Goal: Check status: Check status

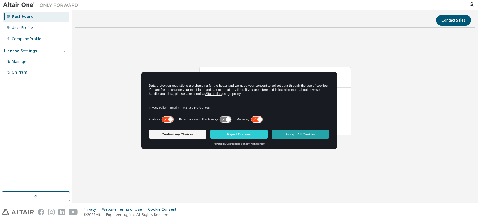
click at [285, 134] on button "Accept All Cookies" at bounding box center [301, 134] width 58 height 9
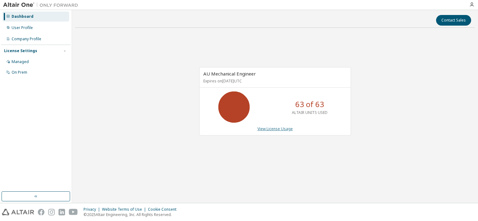
click at [279, 128] on link "View License Usage" at bounding box center [274, 128] width 35 height 5
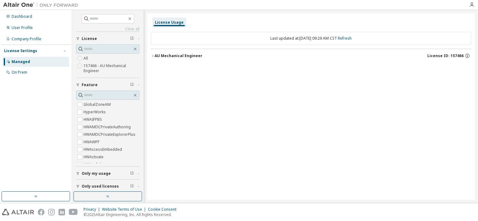
click at [468, 7] on div at bounding box center [471, 4] width 13 height 5
click at [470, 5] on icon "button" at bounding box center [471, 4] width 5 height 5
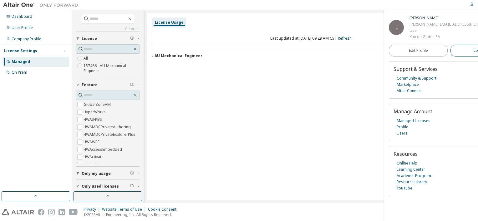
click at [474, 51] on span "Logout" at bounding box center [480, 51] width 13 height 6
